Goal: Contribute content

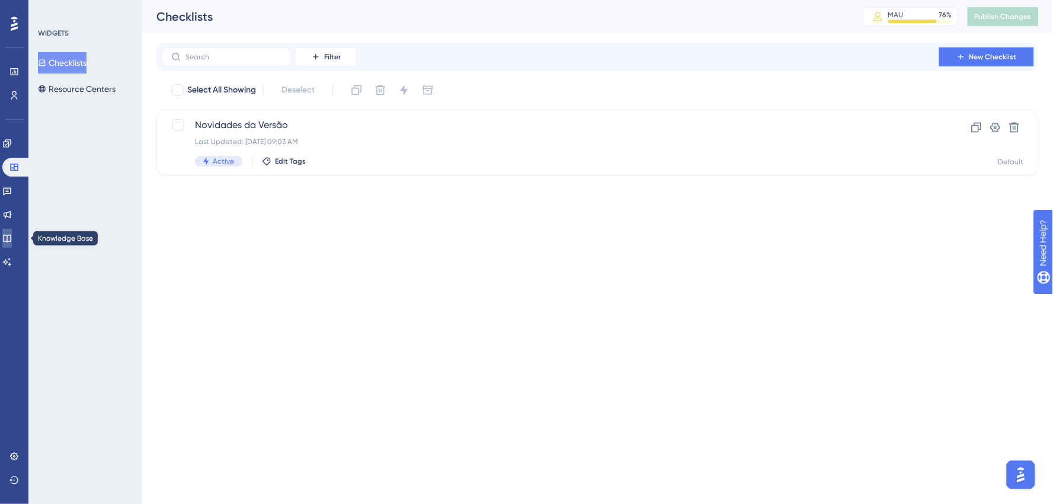
click at [9, 234] on icon at bounding box center [6, 238] width 9 height 9
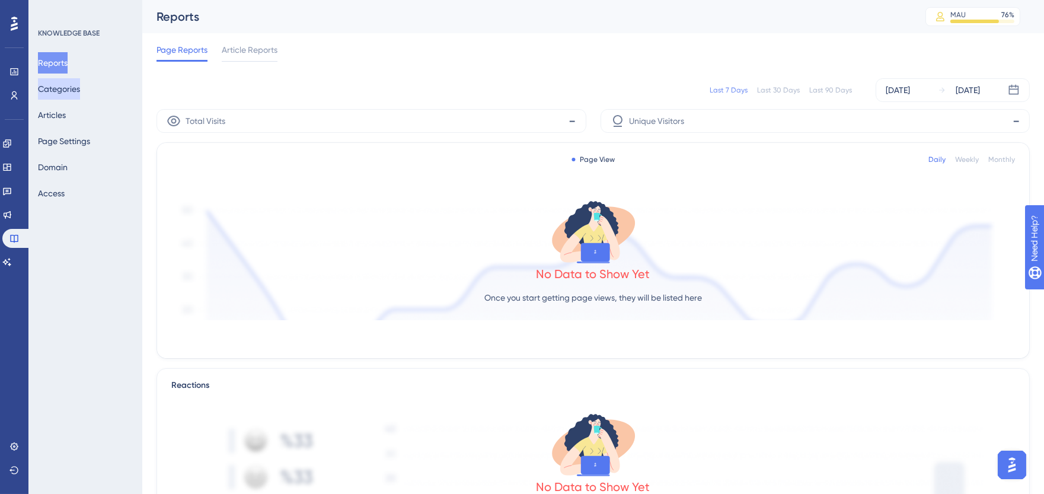
click at [62, 86] on button "Categories" at bounding box center [59, 88] width 42 height 21
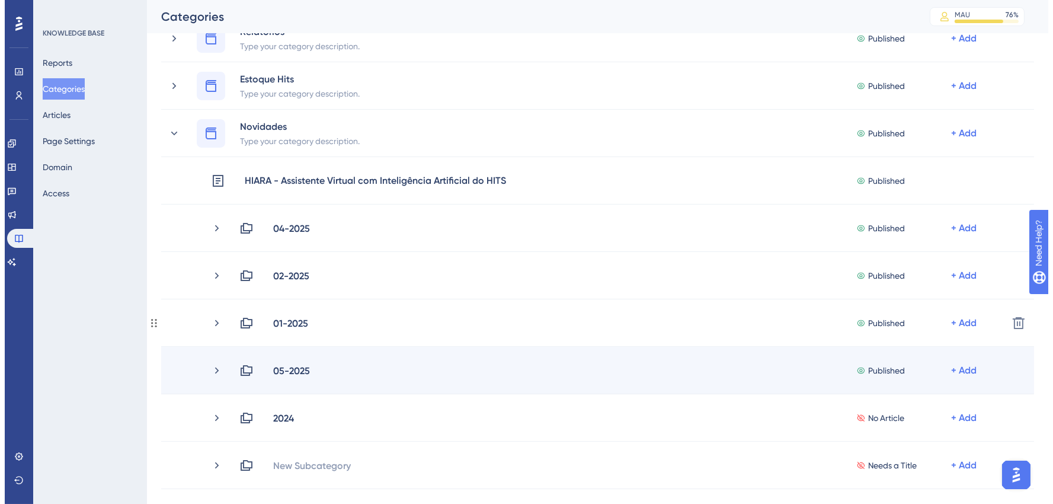
scroll to position [724, 0]
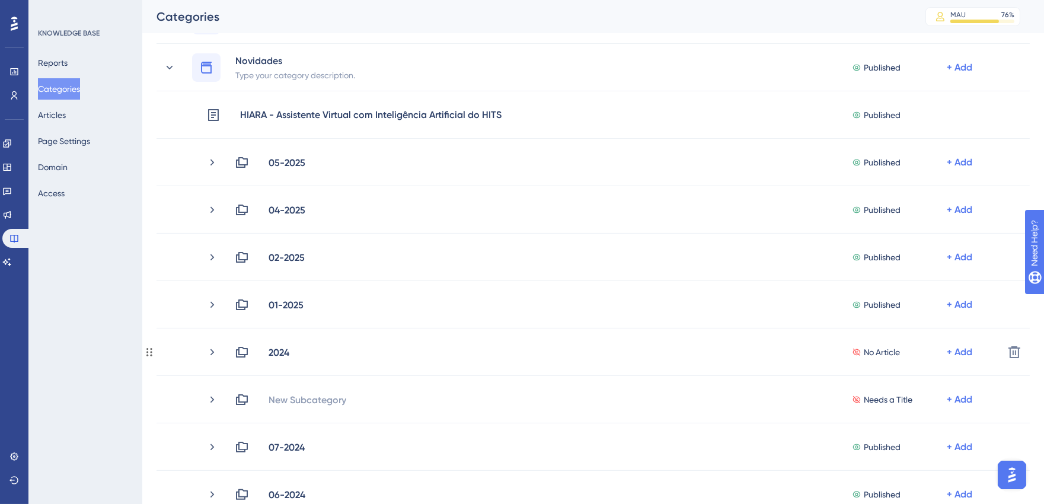
drag, startPoint x: 209, startPoint y: 347, endPoint x: 11, endPoint y: 234, distance: 228.1
click at [209, 347] on icon at bounding box center [212, 352] width 12 height 12
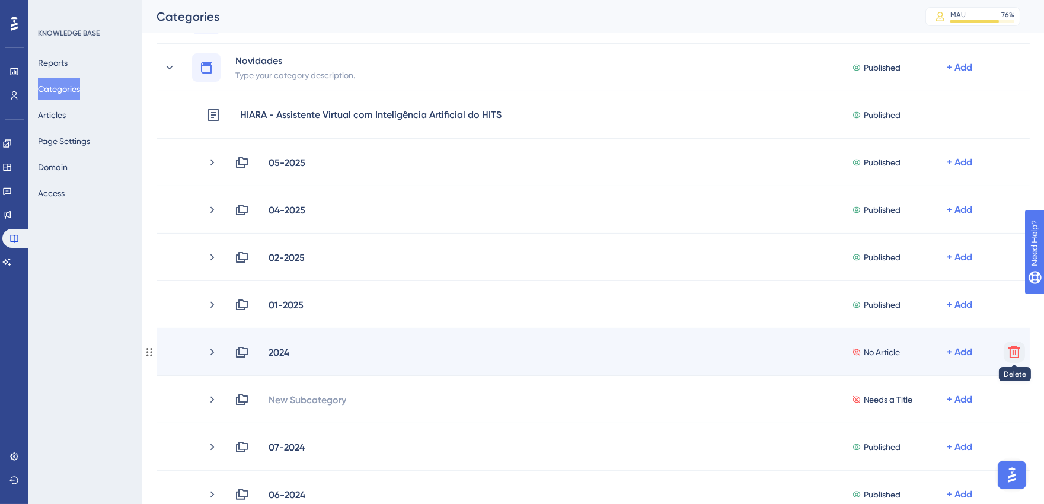
click at [1015, 354] on icon at bounding box center [1014, 352] width 14 height 14
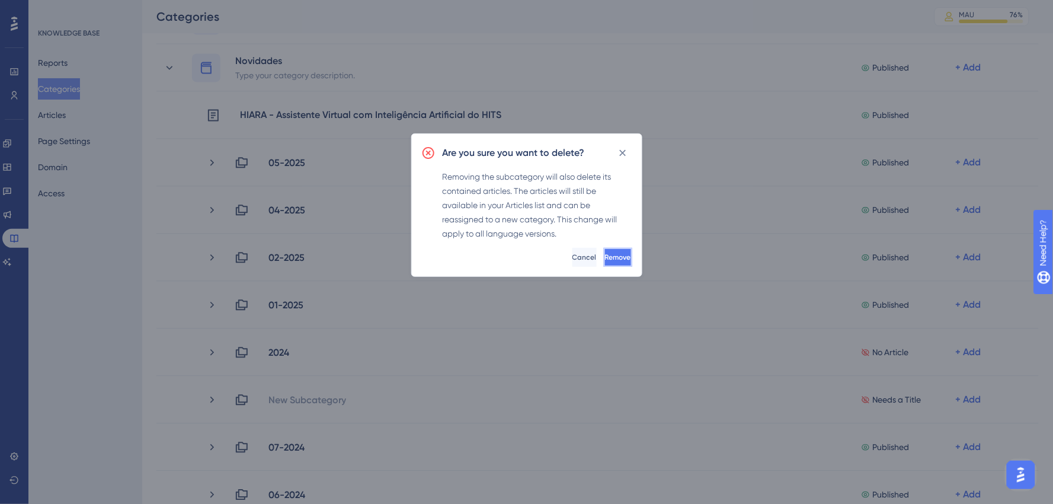
click at [605, 255] on span "Remove" at bounding box center [618, 257] width 26 height 9
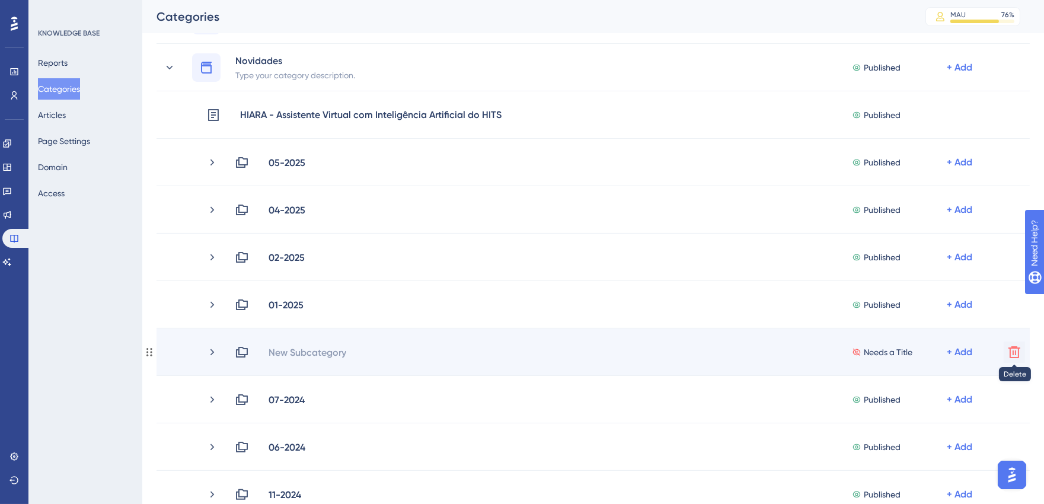
click at [1017, 349] on icon at bounding box center [1014, 352] width 14 height 14
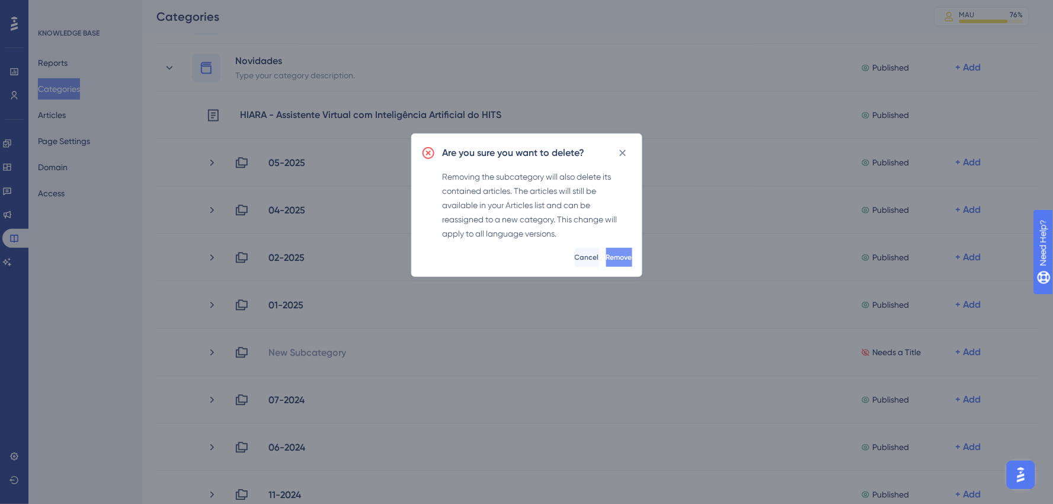
click at [607, 250] on button "Remove" at bounding box center [619, 257] width 26 height 19
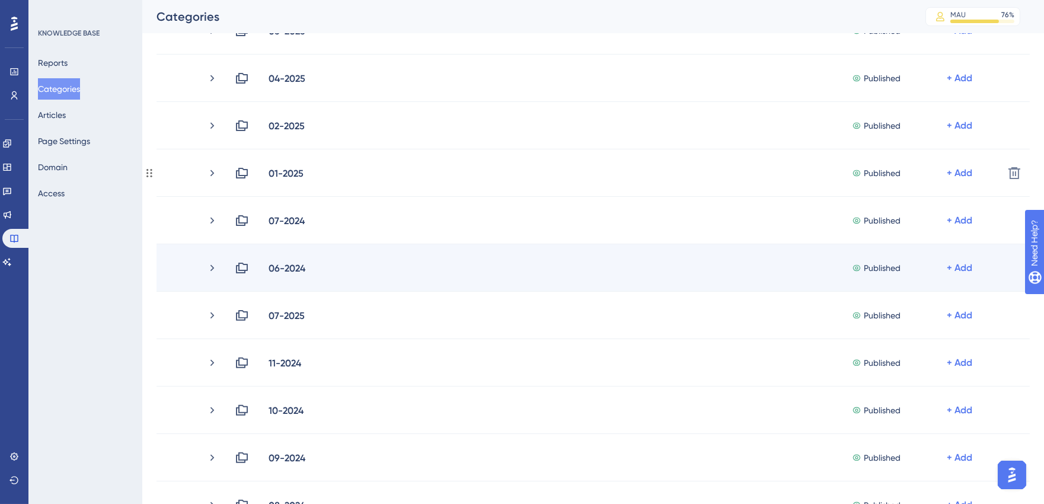
scroll to position [790, 0]
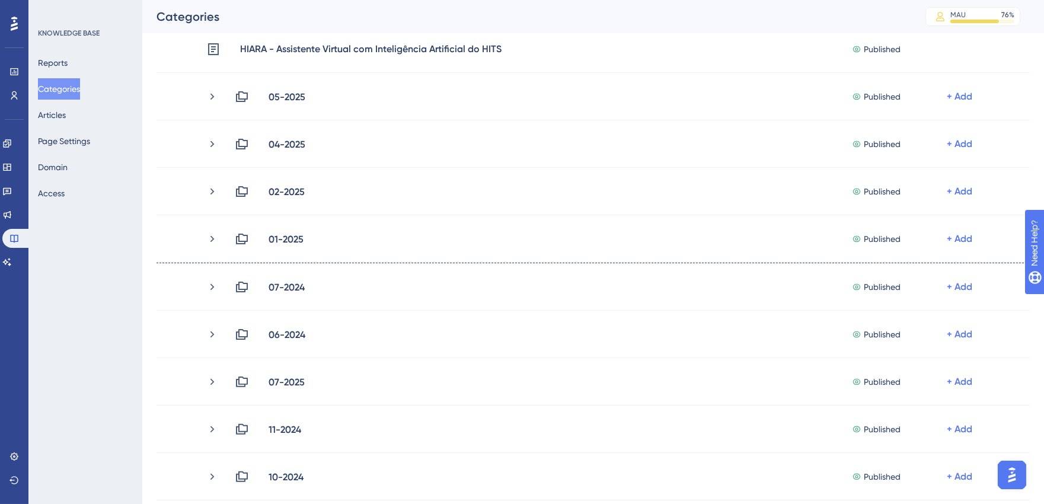
scroll to position [790, 0]
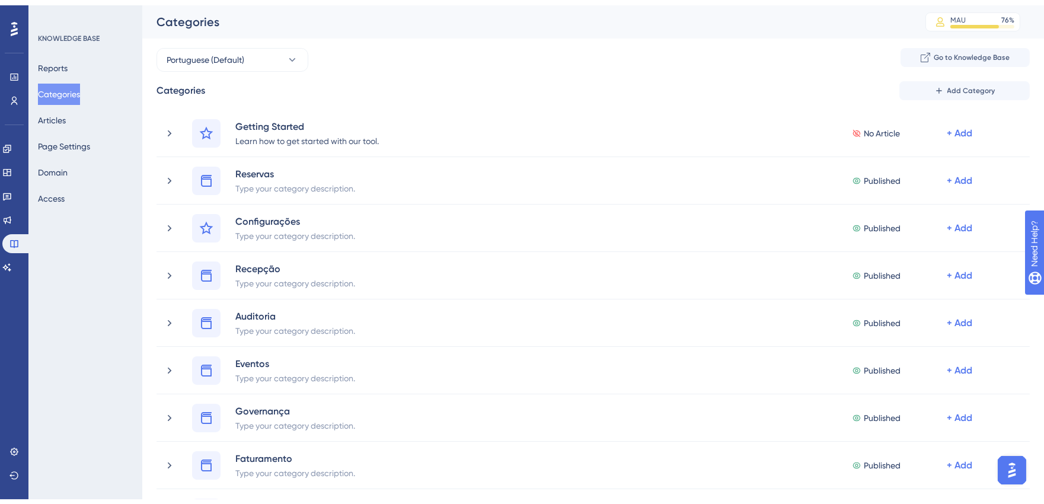
scroll to position [526, 0]
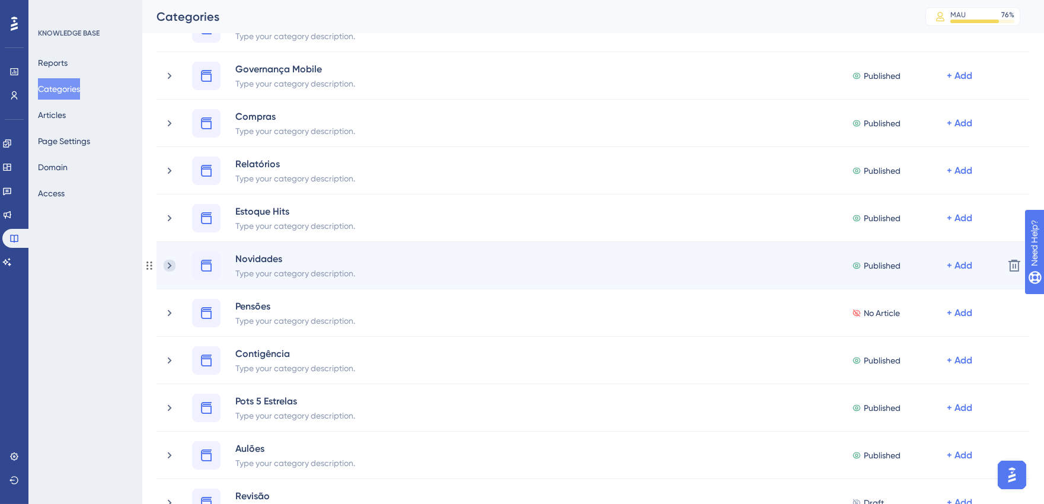
click at [170, 264] on icon at bounding box center [170, 266] width 12 height 12
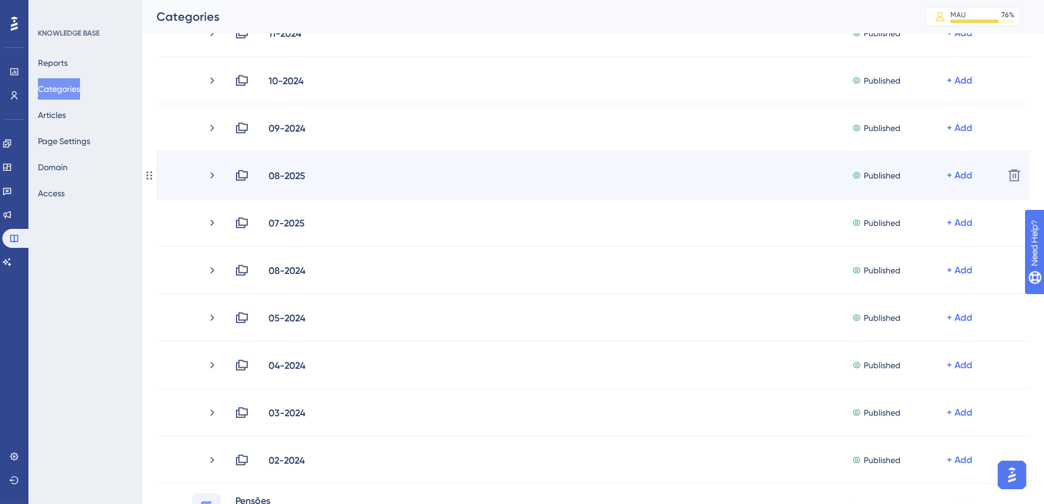
scroll to position [1053, 0]
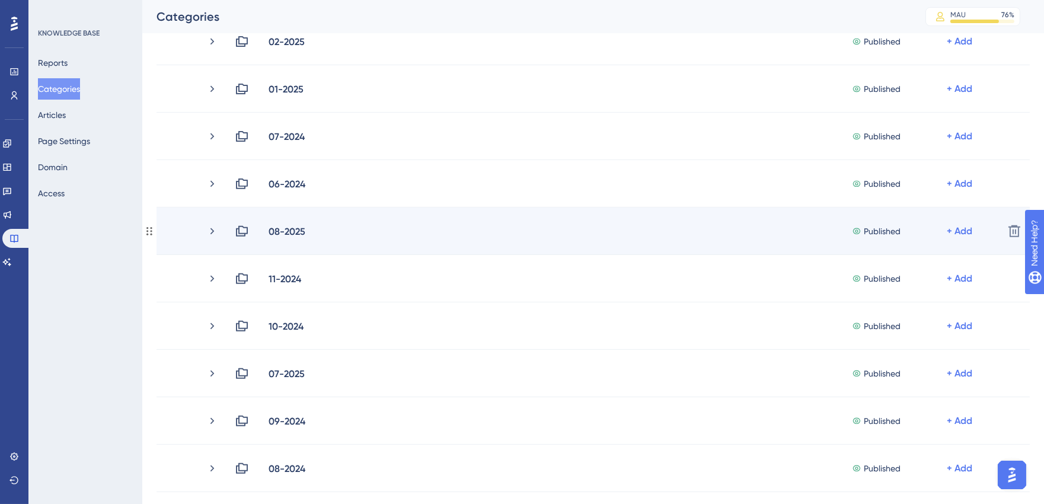
scroll to position [790, 0]
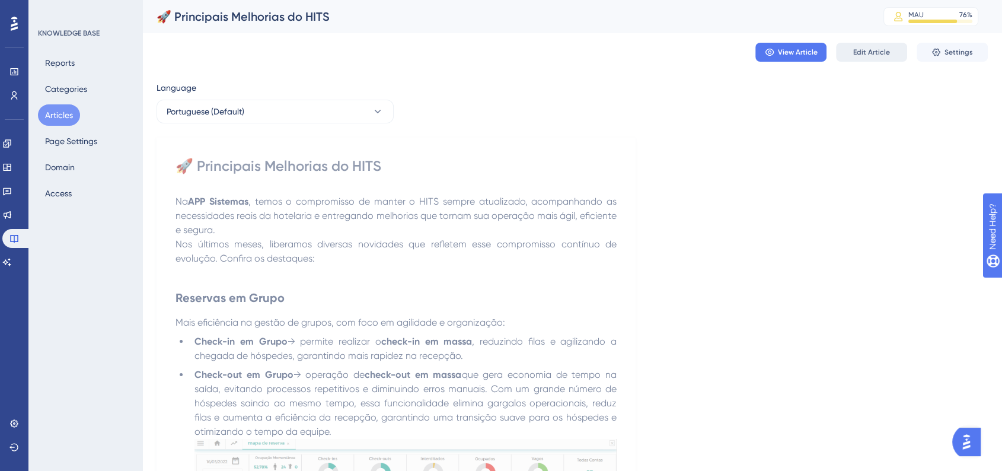
click at [893, 50] on button "Edit Article" at bounding box center [871, 52] width 71 height 19
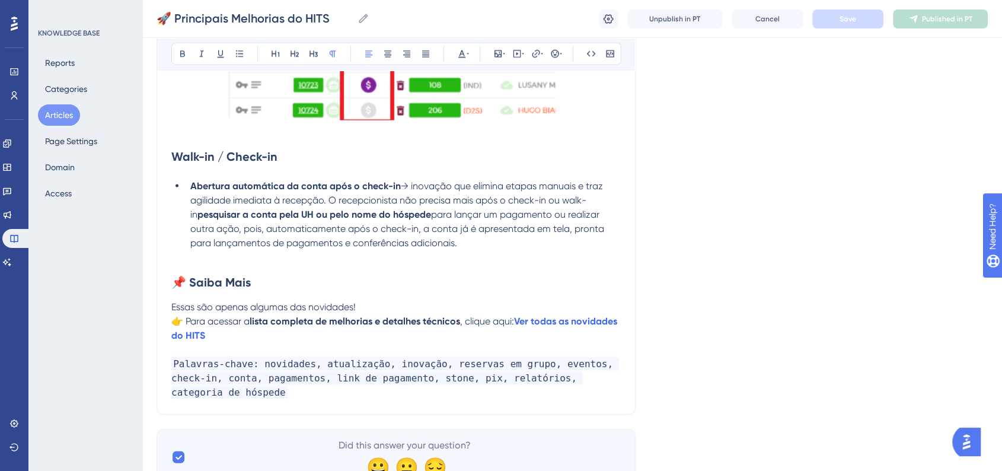
scroll to position [2560, 0]
drag, startPoint x: 192, startPoint y: 197, endPoint x: 458, endPoint y: 253, distance: 271.8
click at [458, 251] on li "Abertura automática da conta após o check-in → inovação que elimina etapas manu…" at bounding box center [403, 215] width 435 height 71
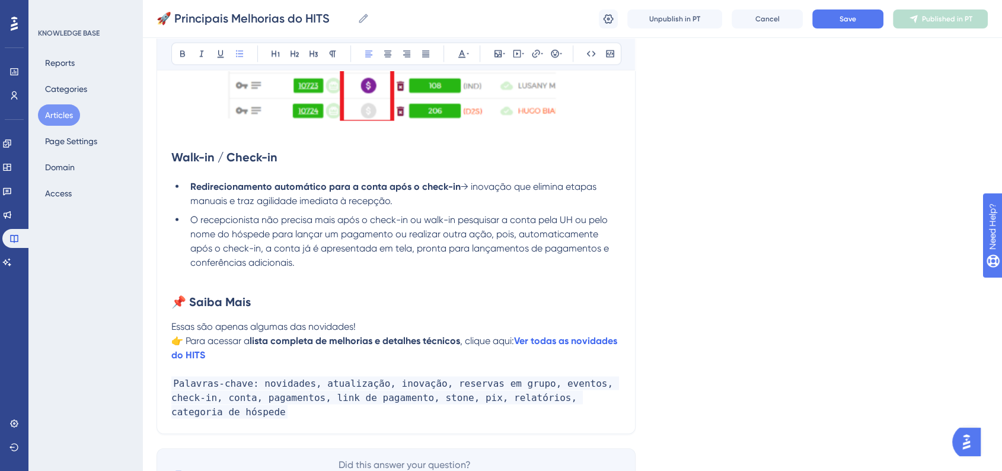
click at [187, 225] on li "O recepcionista não precisa mais após o check-in ou walk-in pesquisar a conta p…" at bounding box center [403, 241] width 435 height 57
click at [192, 192] on strong "Redirecionamento automático para a conta após o check-in" at bounding box center [325, 186] width 270 height 11
click at [400, 208] on li "Redirecionamento automático para a conta após o check-in → inovação que elimina…" at bounding box center [403, 194] width 435 height 28
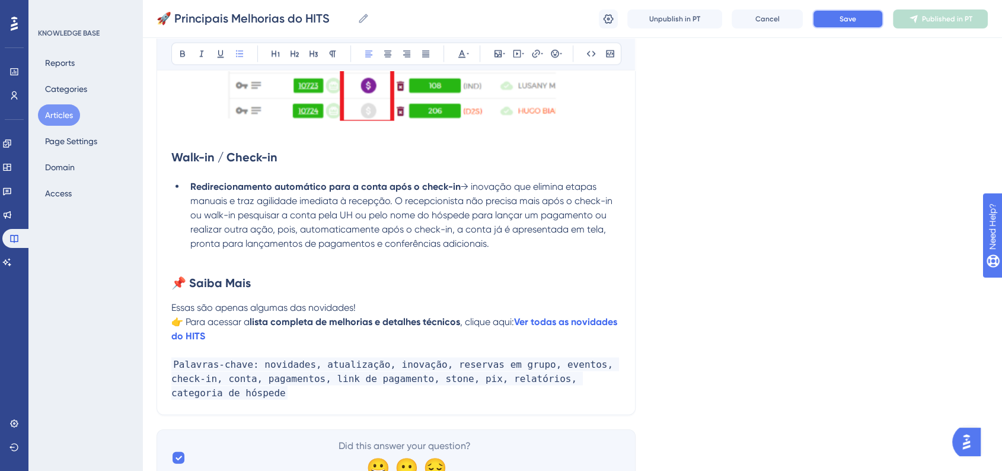
click at [832, 17] on button "Save" at bounding box center [847, 18] width 71 height 19
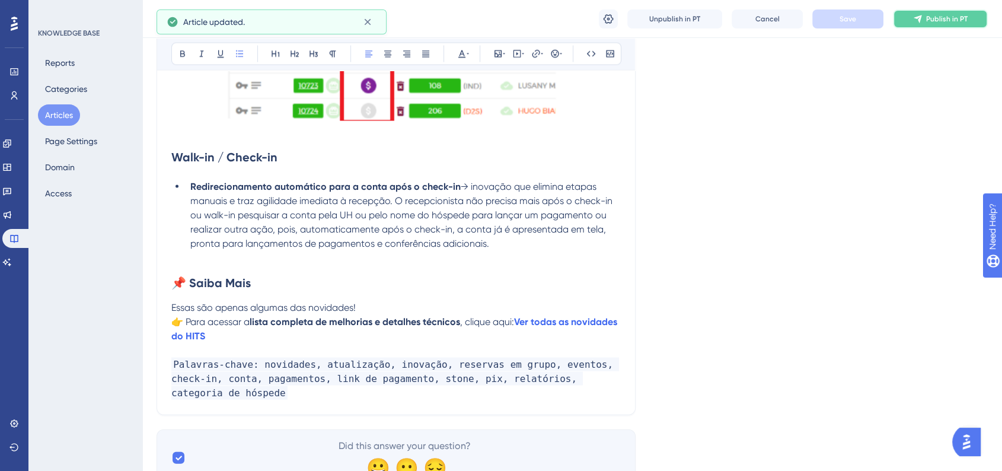
click at [932, 20] on span "Publish in PT" at bounding box center [946, 18] width 41 height 9
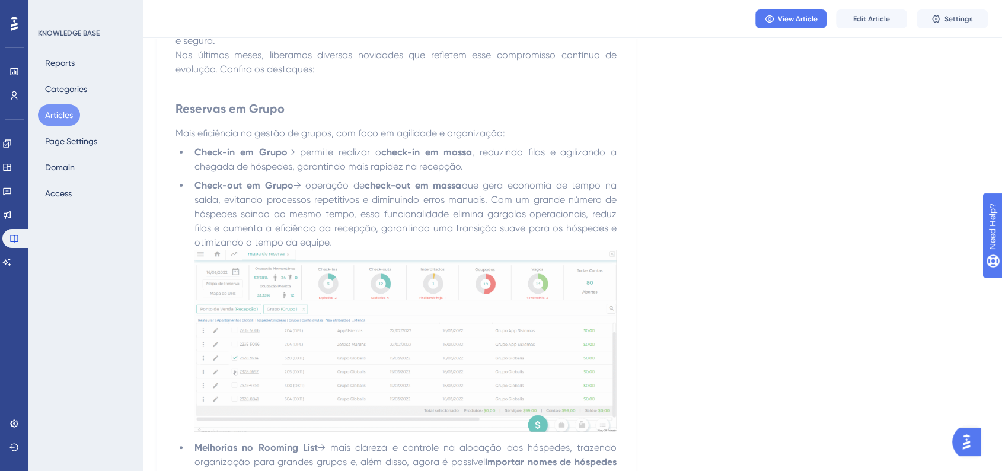
scroll to position [0, 0]
